Goal: Task Accomplishment & Management: Manage account settings

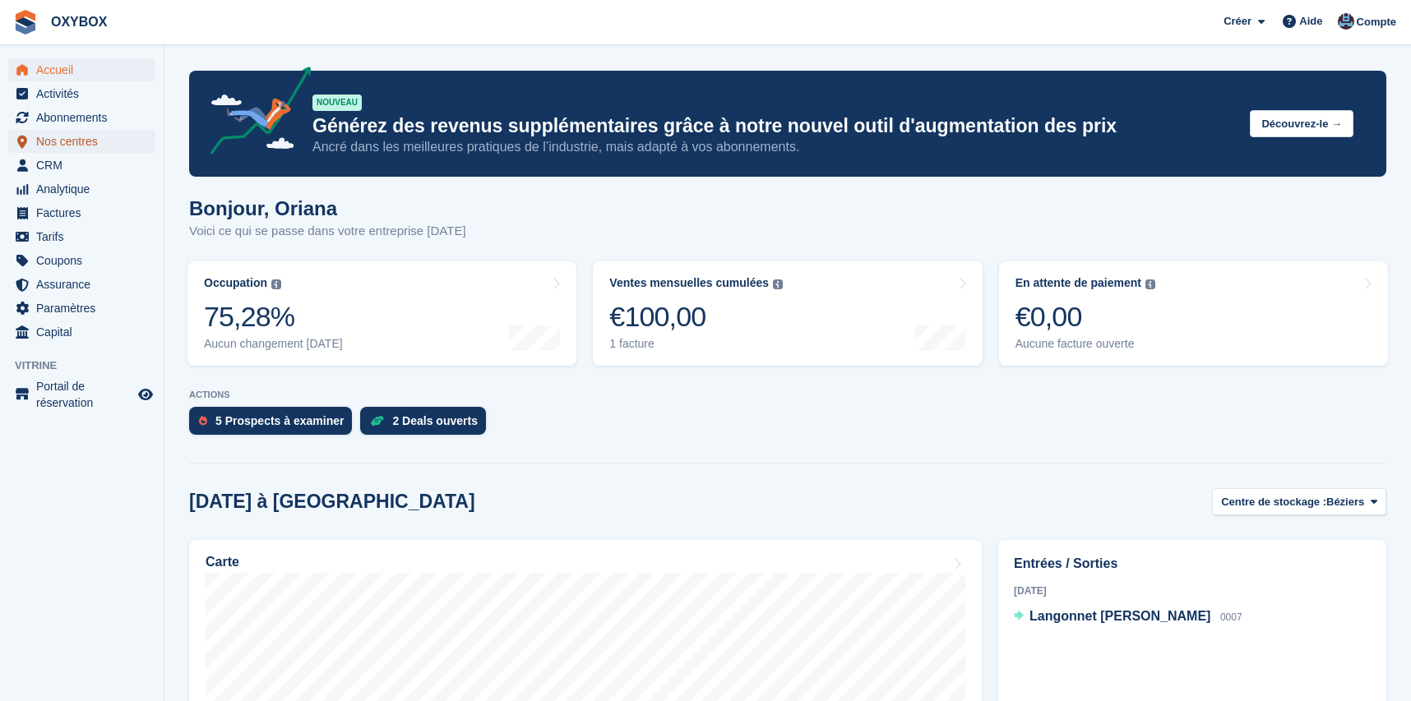
click at [71, 132] on span "Nos centres" at bounding box center [85, 141] width 99 height 23
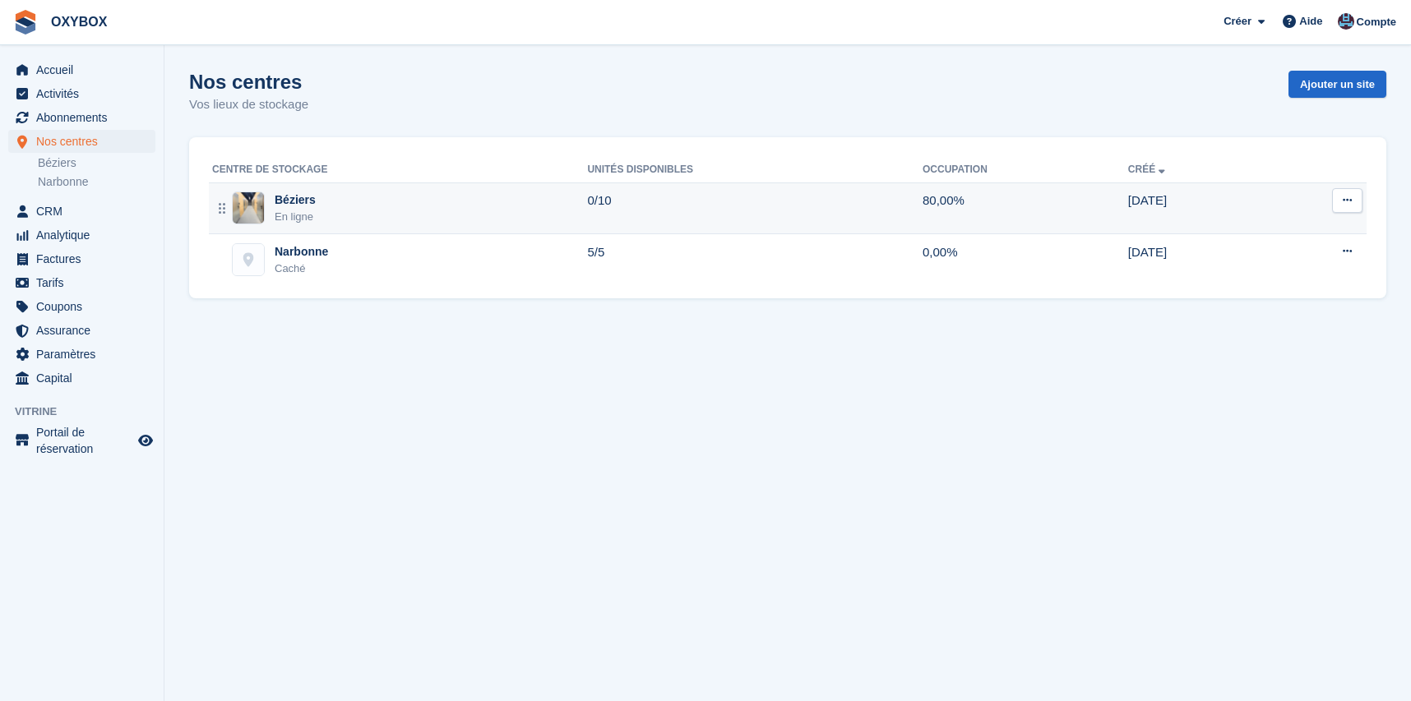
click at [458, 210] on div "Béziers En ligne" at bounding box center [399, 209] width 375 height 34
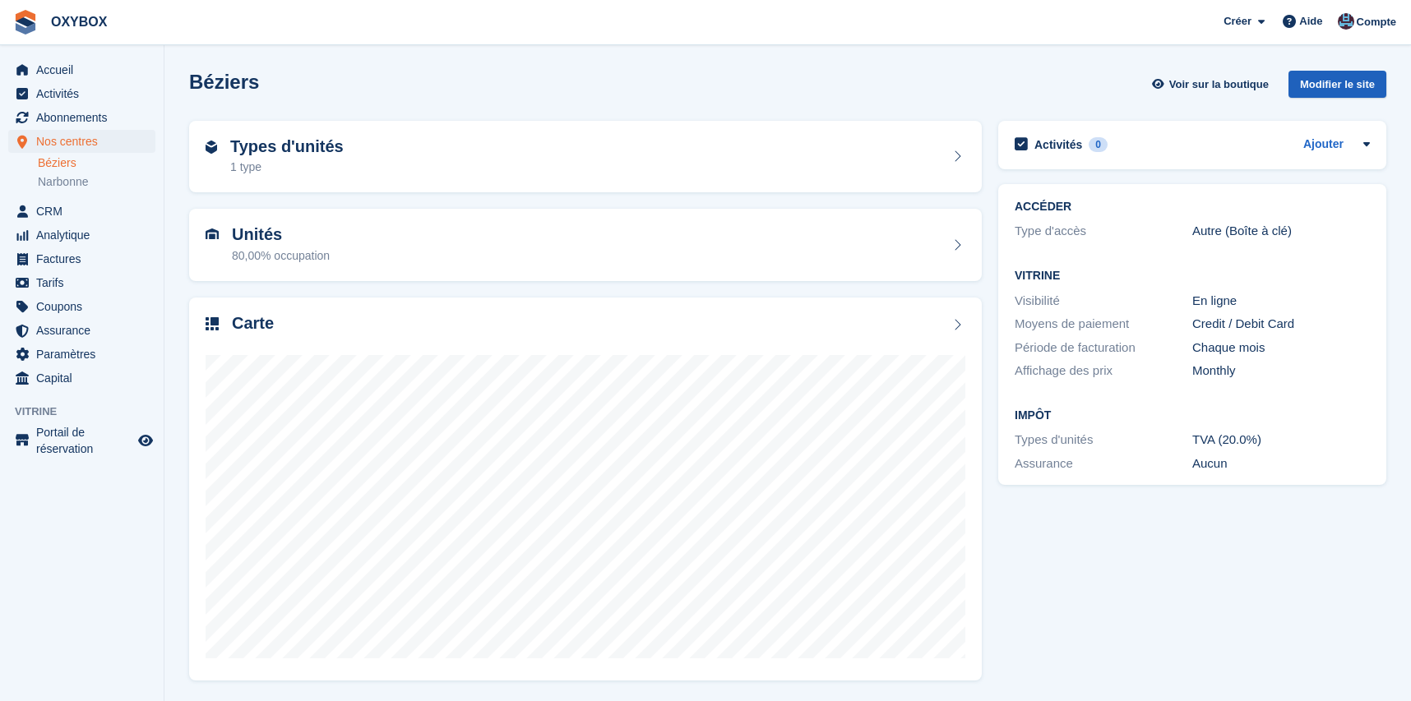
click at [1342, 88] on div "Modifier le site" at bounding box center [1337, 84] width 98 height 27
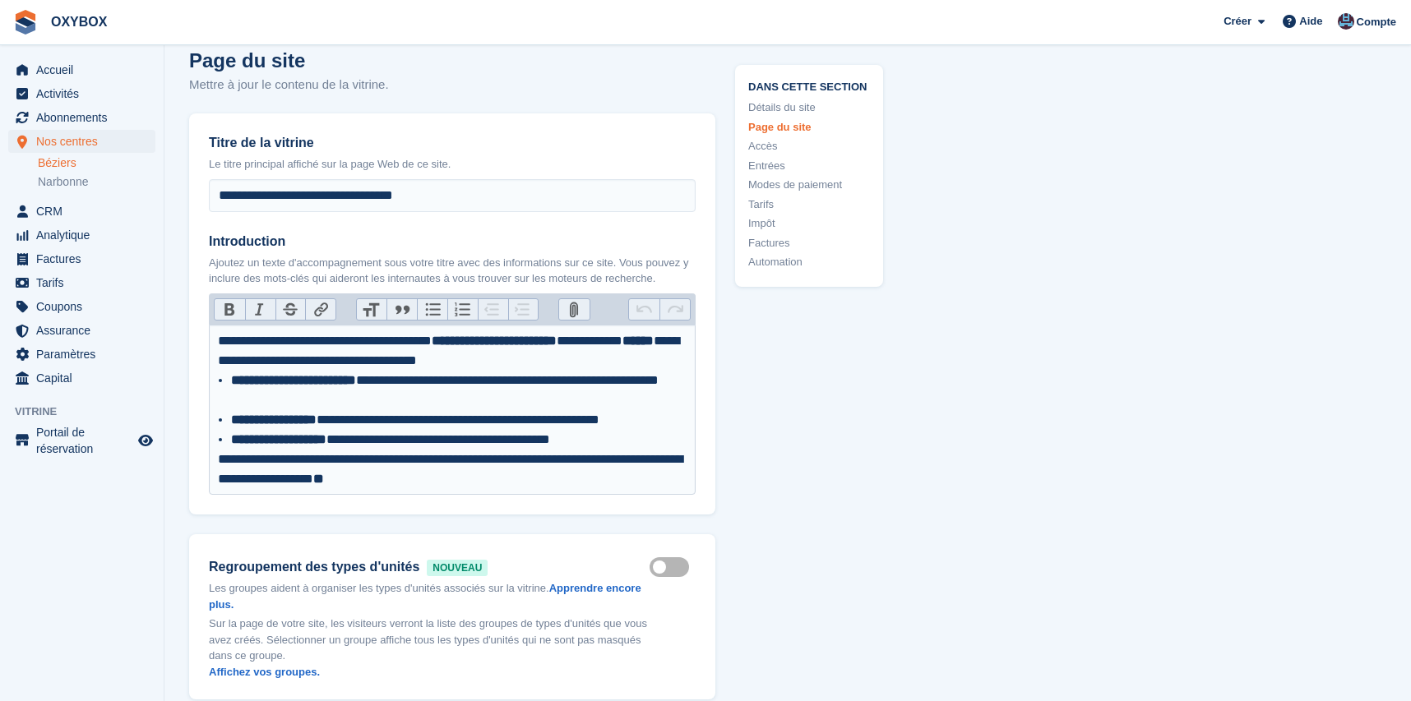
type input "**********"
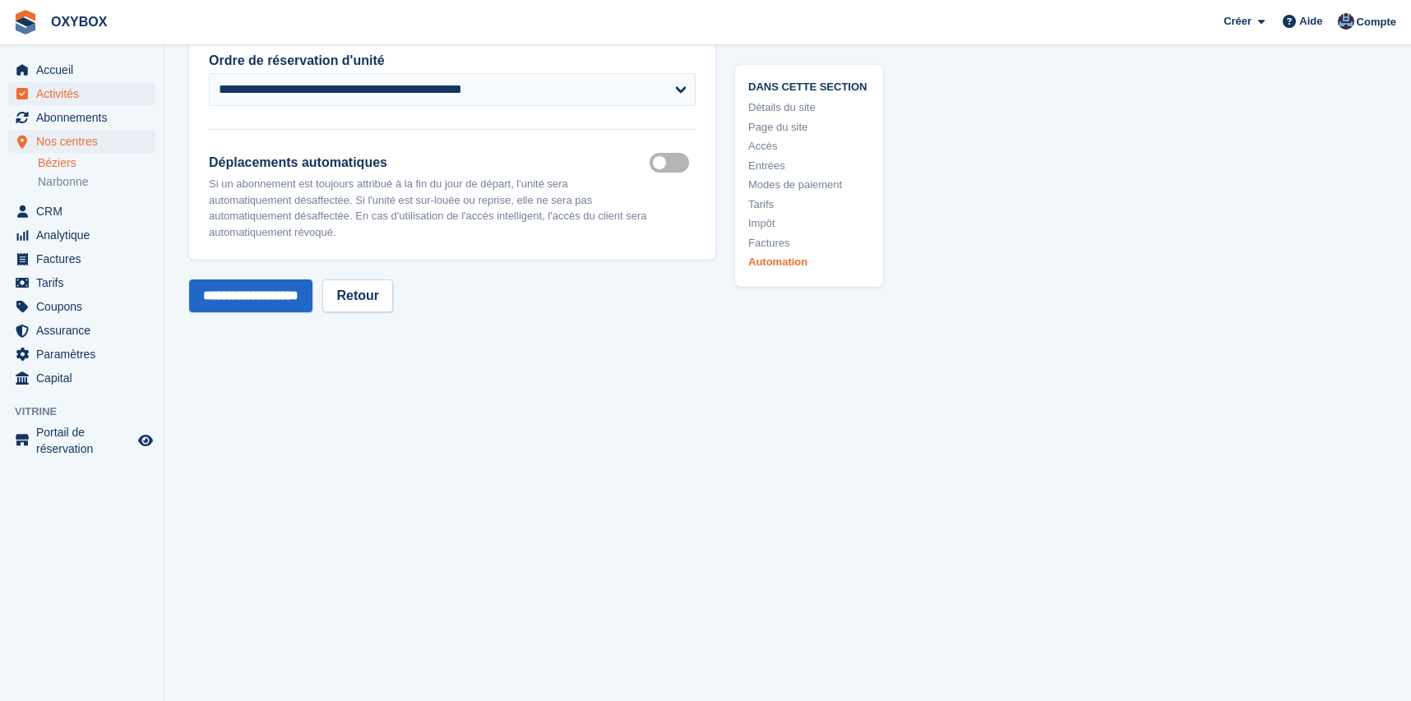
scroll to position [7990, 0]
click at [57, 161] on link "Béziers" at bounding box center [97, 163] width 118 height 16
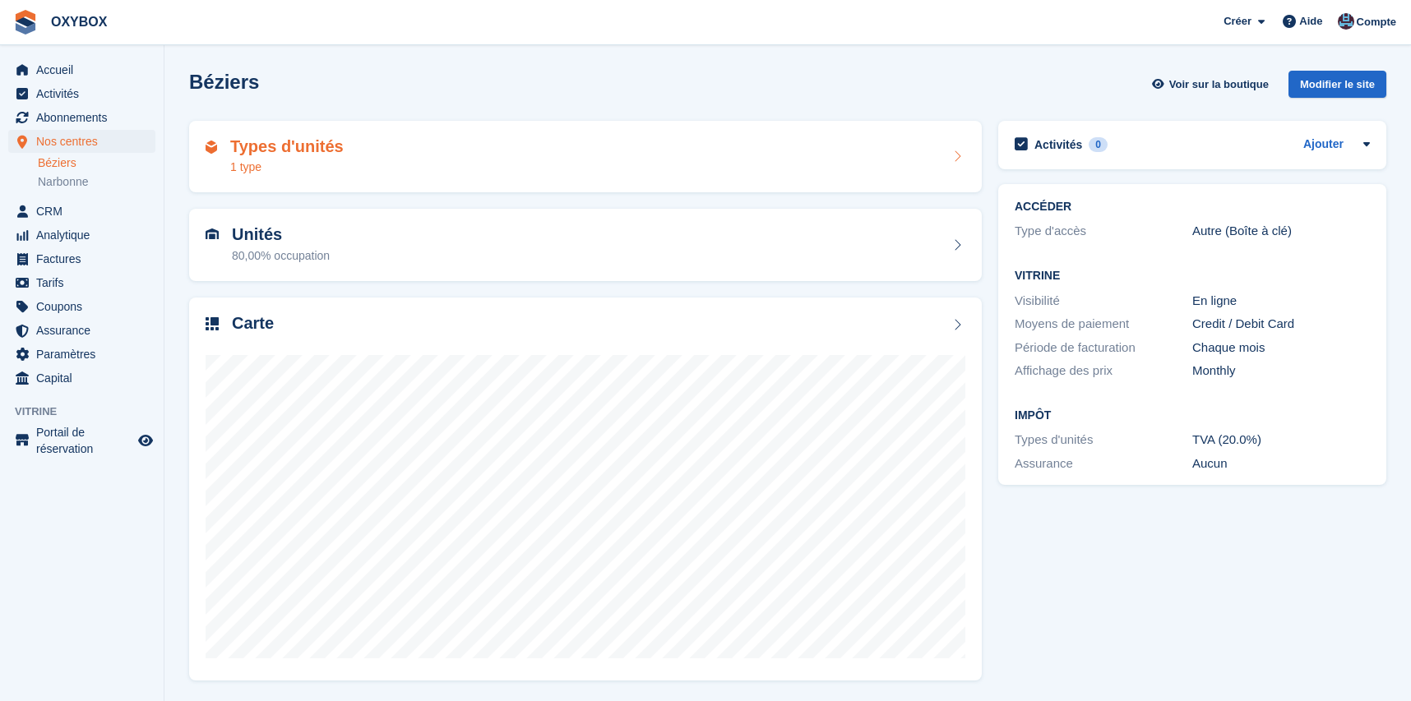
click at [418, 139] on div "Types d'unités 1 type" at bounding box center [586, 156] width 760 height 39
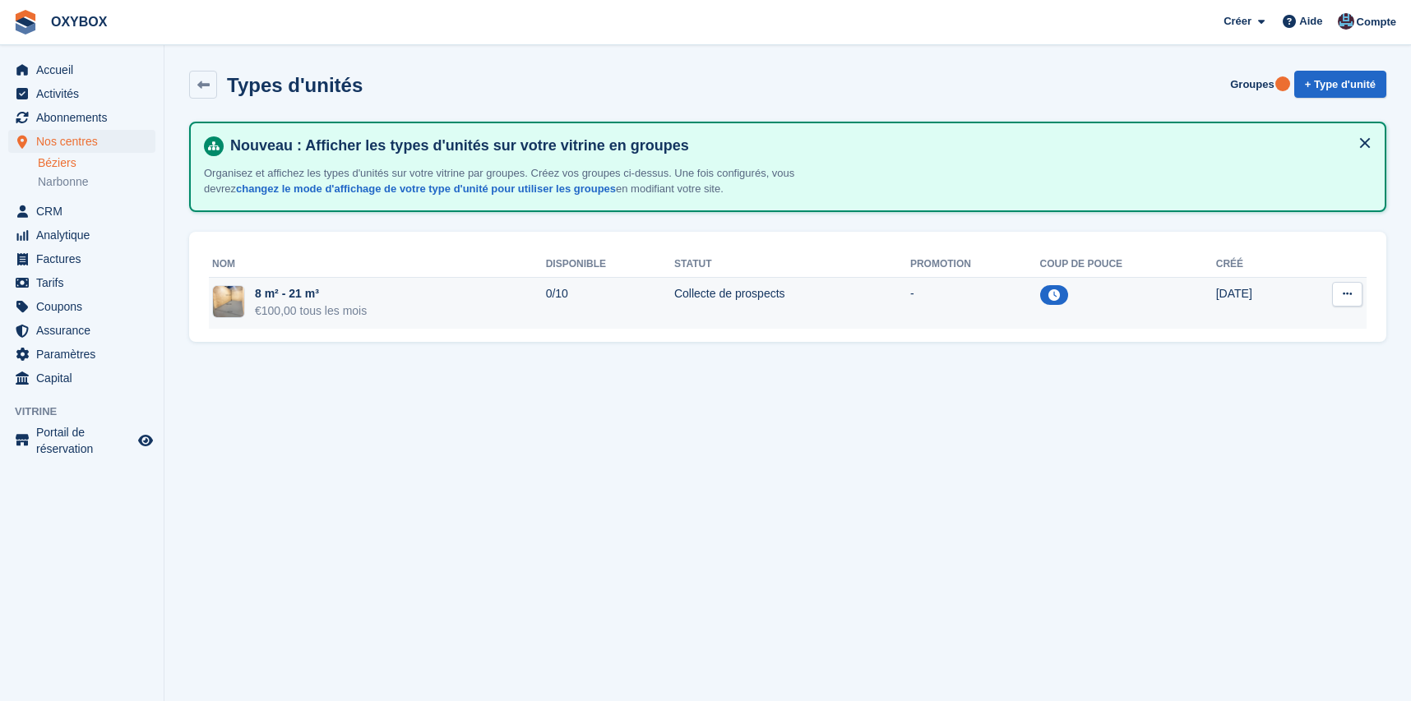
click at [674, 298] on td "Collecte de prospects" at bounding box center [792, 303] width 236 height 52
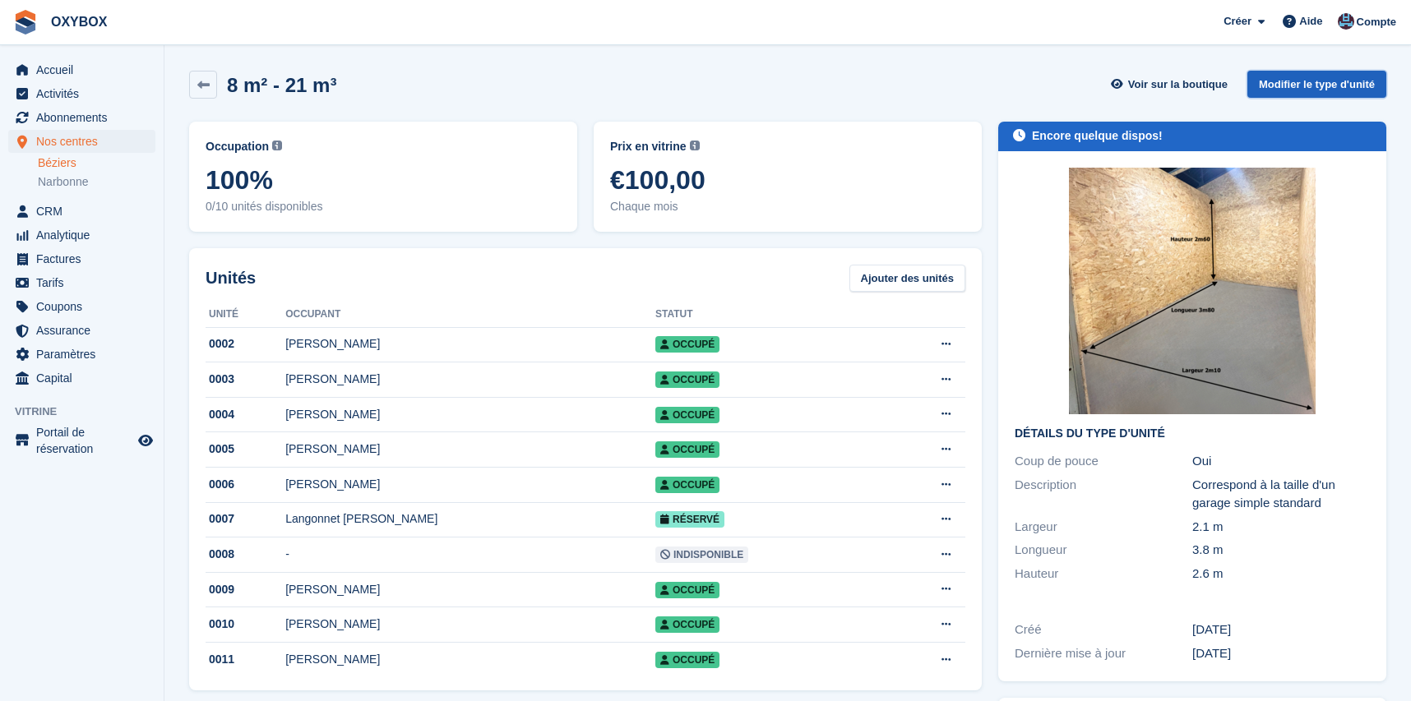
click at [1334, 78] on link "Modifier le type d'unité" at bounding box center [1316, 84] width 139 height 27
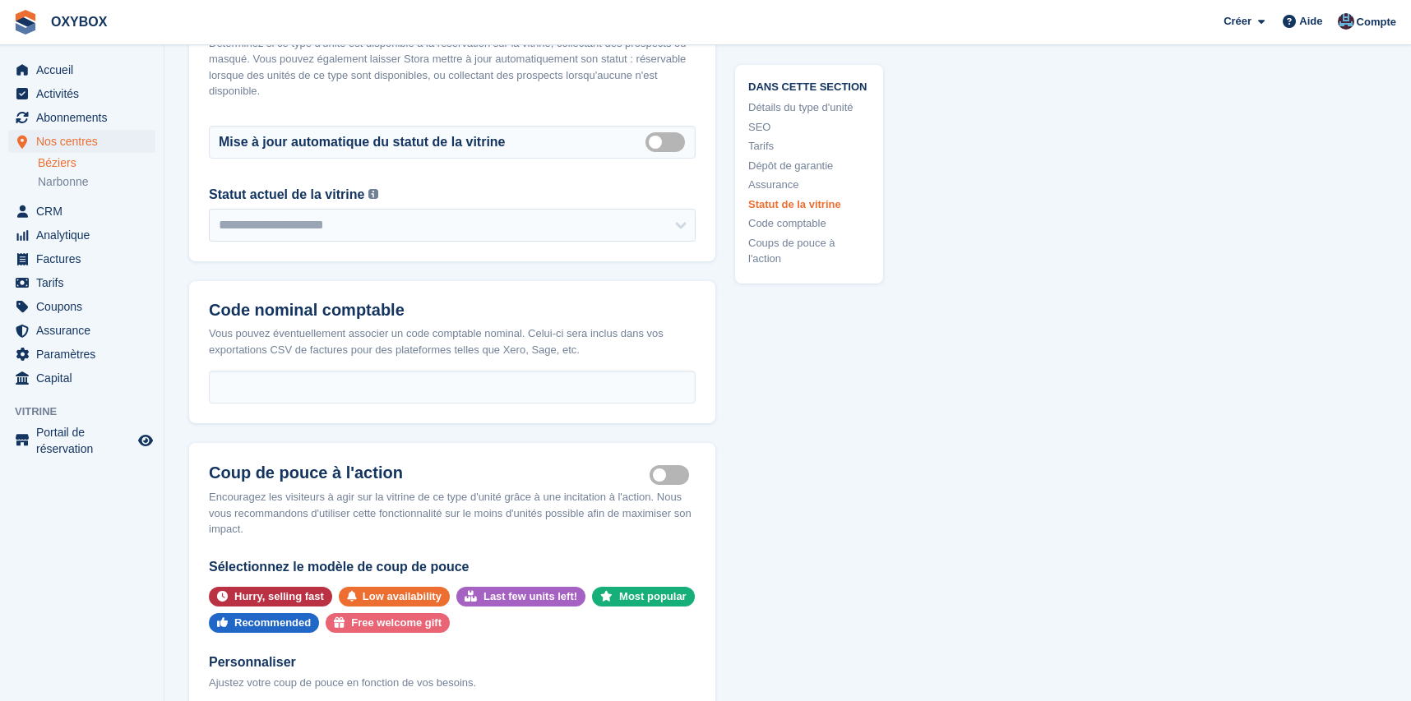
scroll to position [2634, 0]
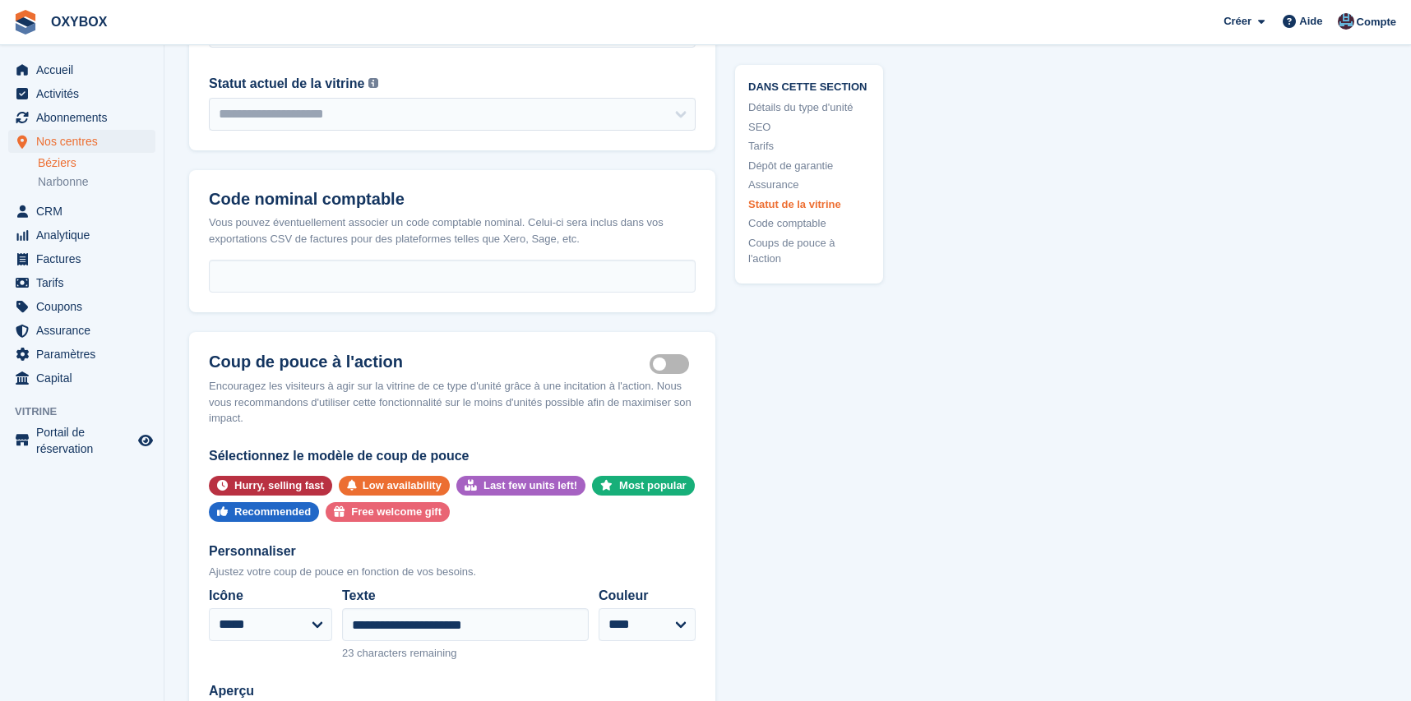
click at [670, 366] on label "Is active" at bounding box center [672, 364] width 46 height 2
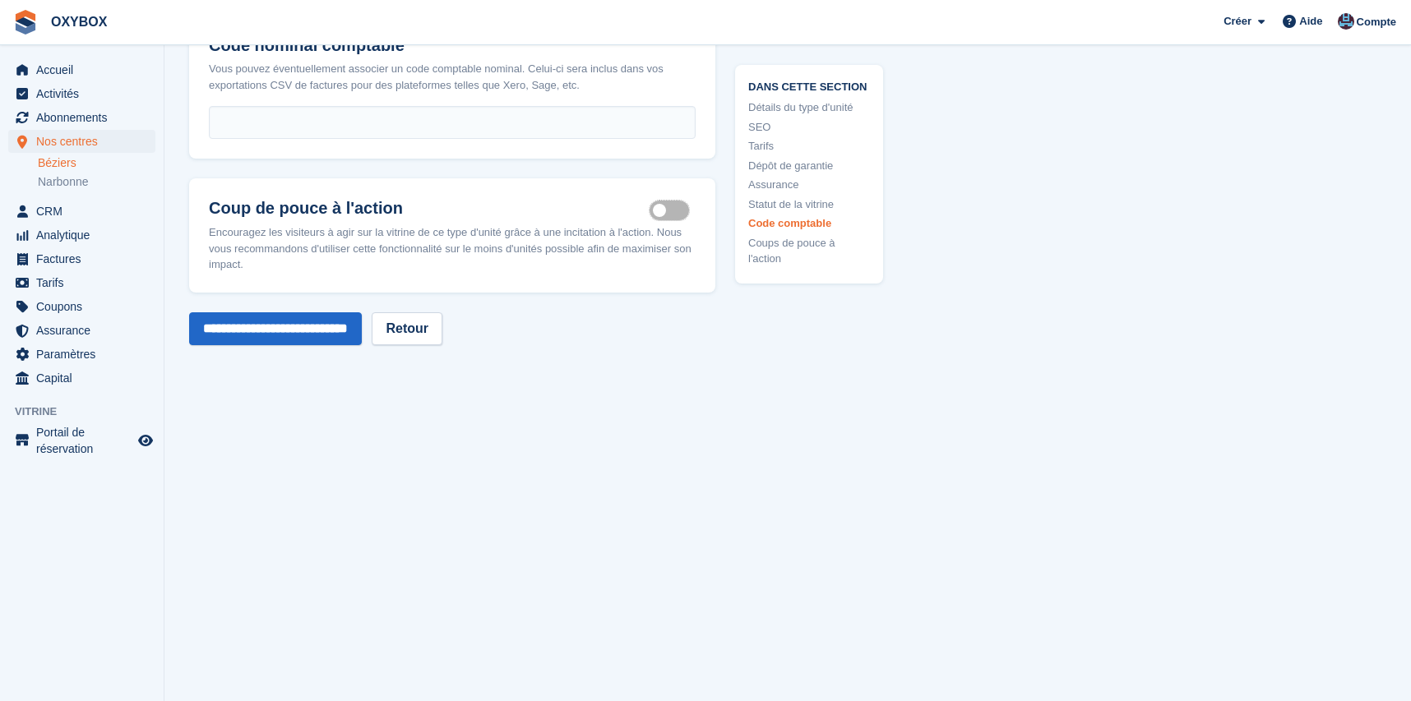
scroll to position [2793, 0]
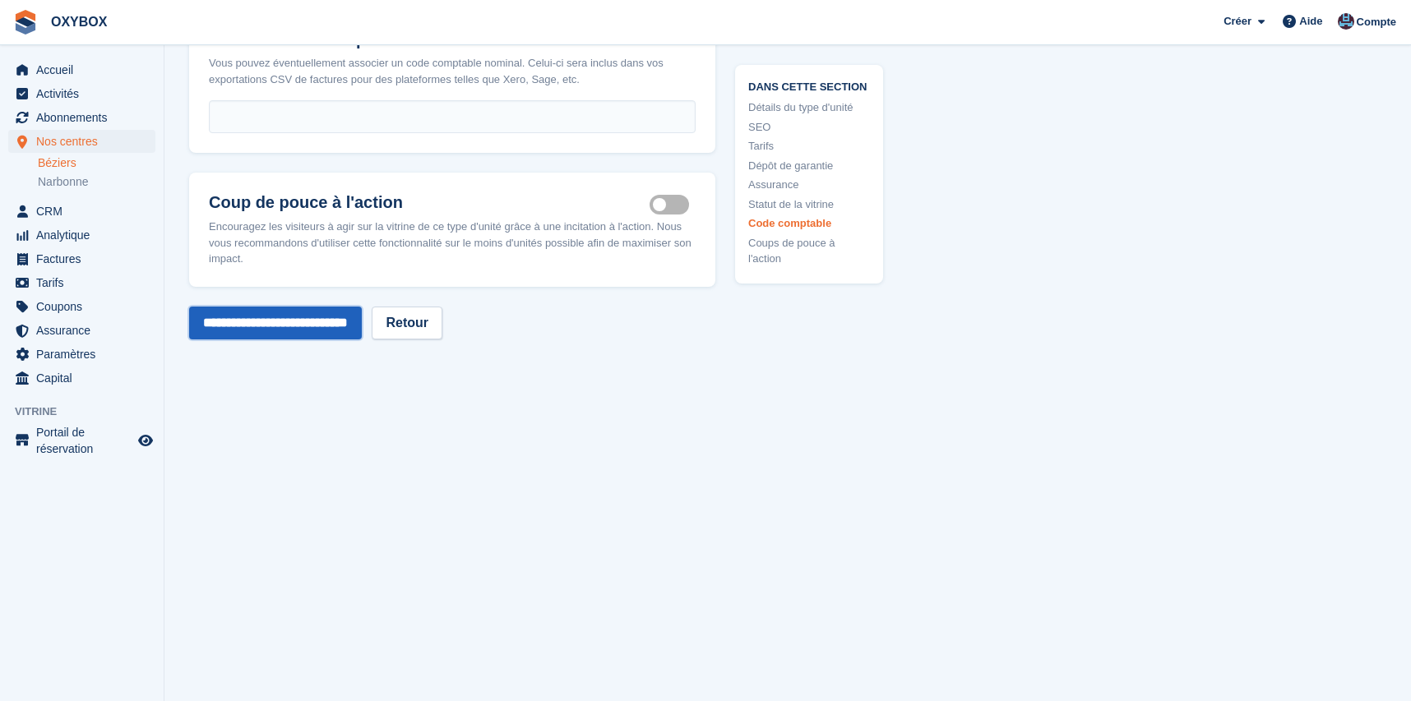
click at [362, 340] on input "**********" at bounding box center [275, 323] width 173 height 33
